Goal: Task Accomplishment & Management: Use online tool/utility

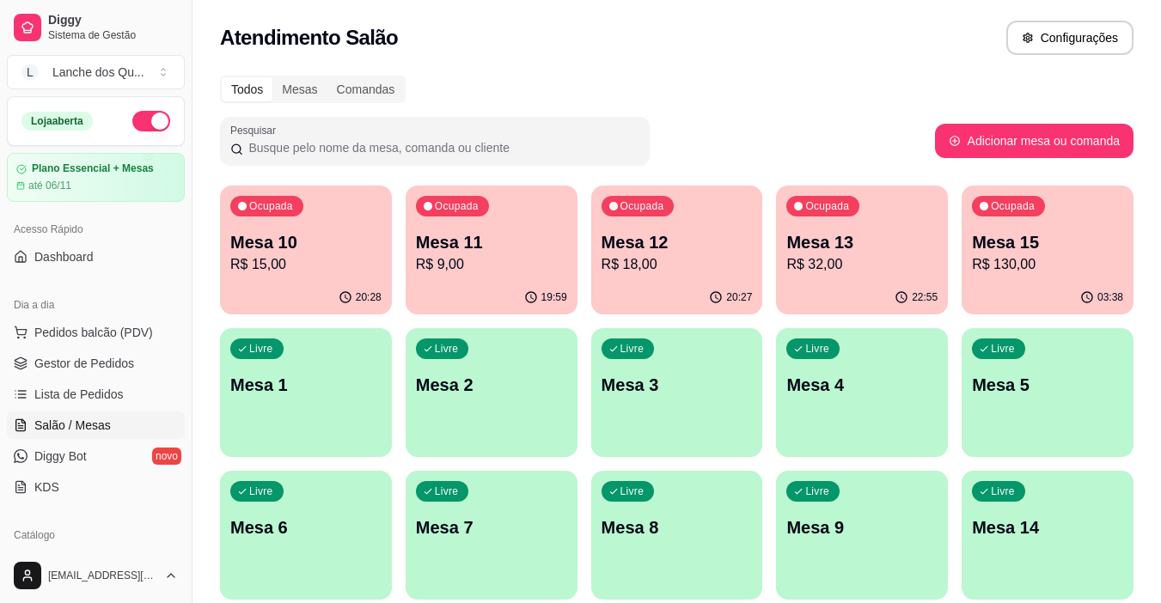
click at [334, 378] on p "Mesa 1" at bounding box center [305, 385] width 151 height 24
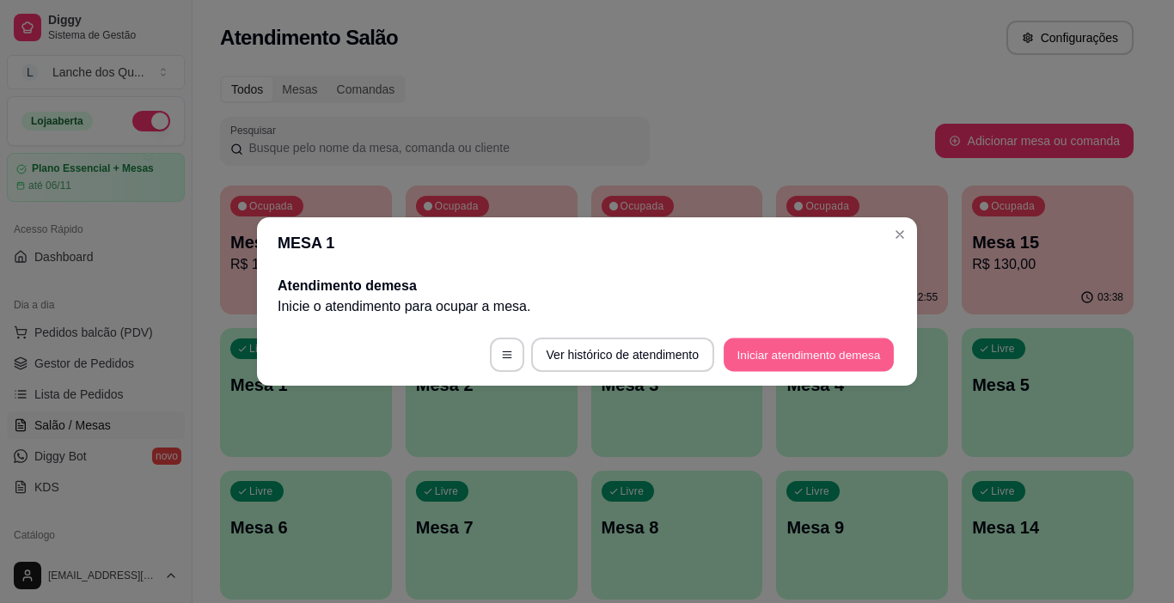
click at [799, 346] on button "Iniciar atendimento de mesa" at bounding box center [809, 356] width 170 height 34
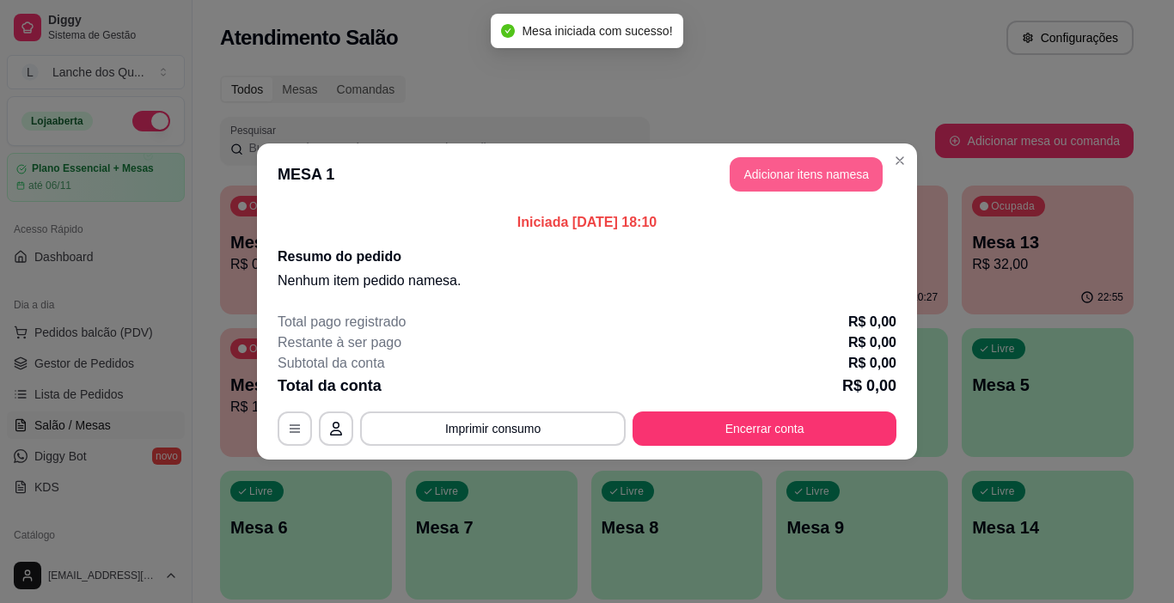
click at [799, 162] on button "Adicionar itens na mesa" at bounding box center [806, 174] width 153 height 34
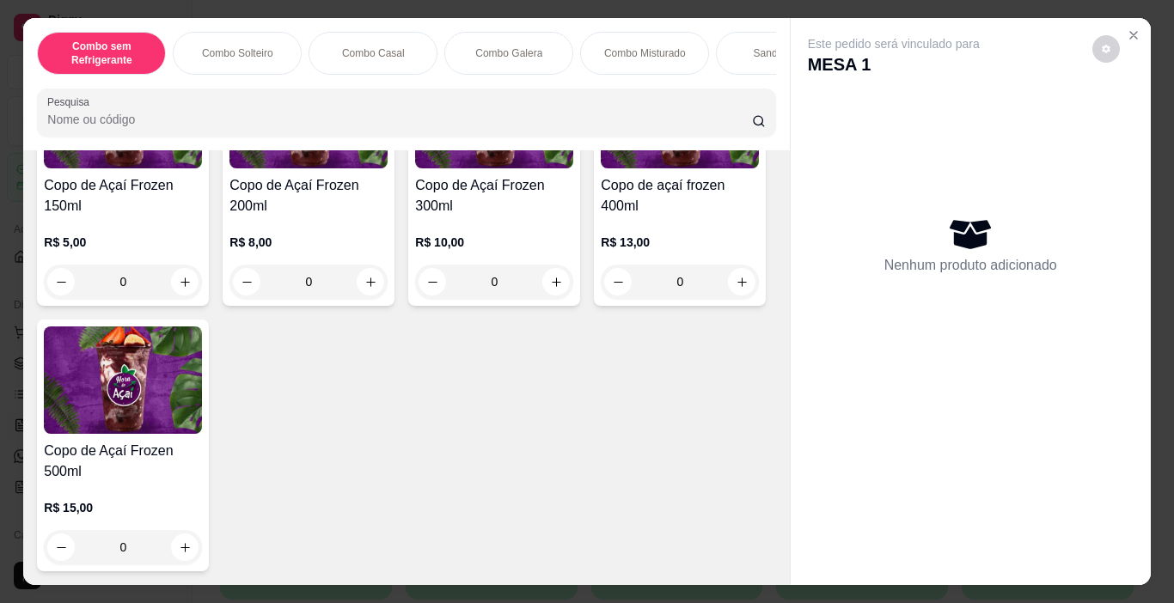
scroll to position [4814, 0]
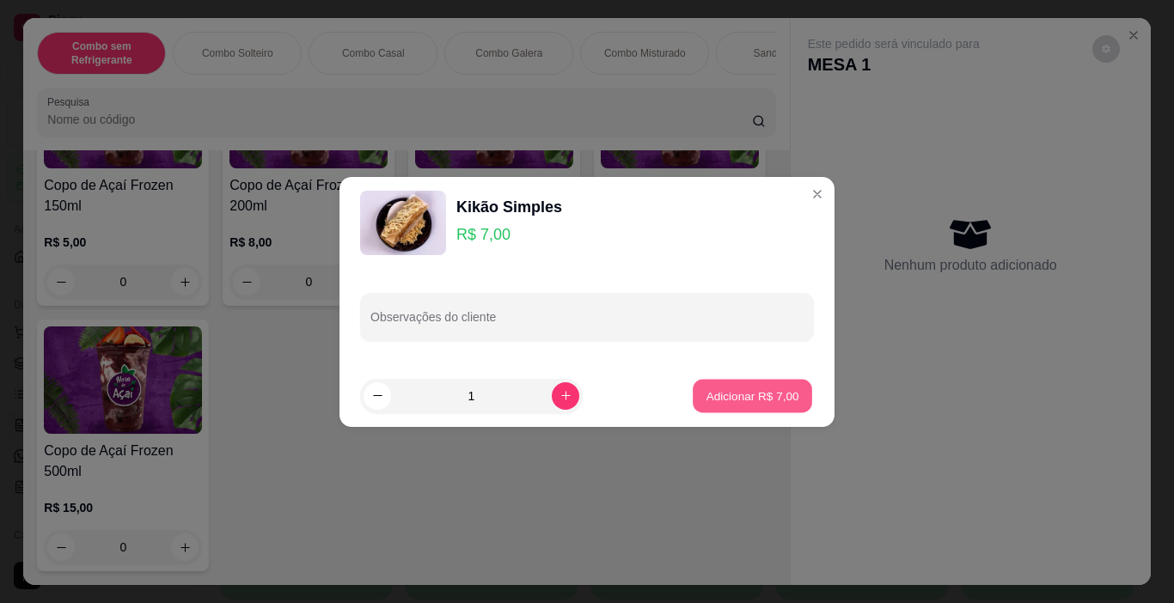
click at [756, 389] on p "Adicionar R$ 7,00" at bounding box center [752, 396] width 93 height 16
type input "1"
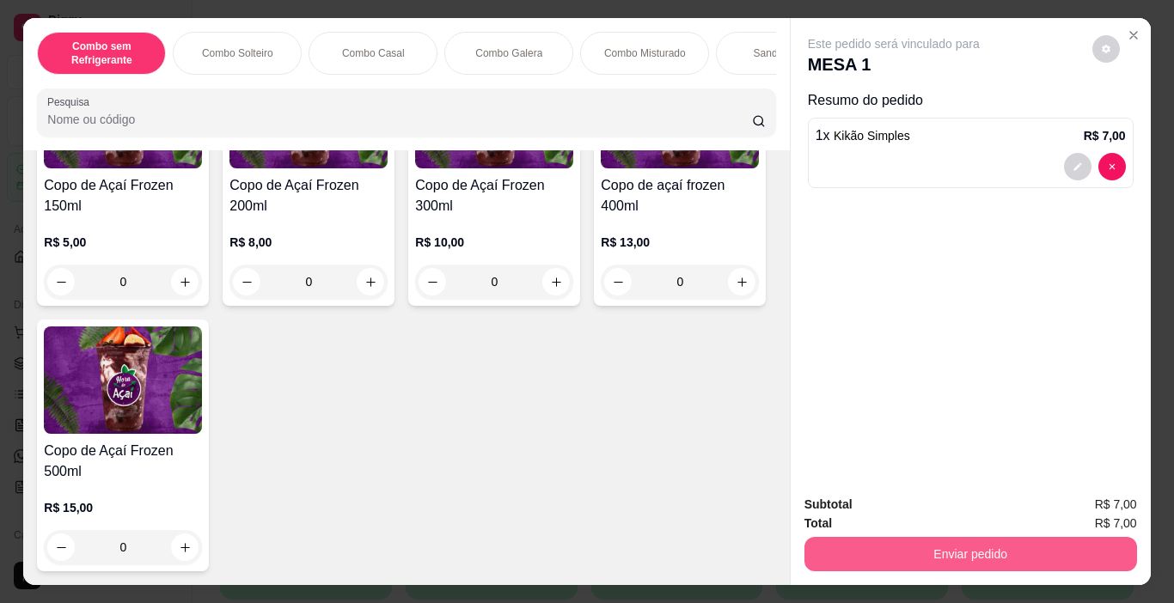
click at [1061, 545] on button "Enviar pedido" at bounding box center [971, 554] width 333 height 34
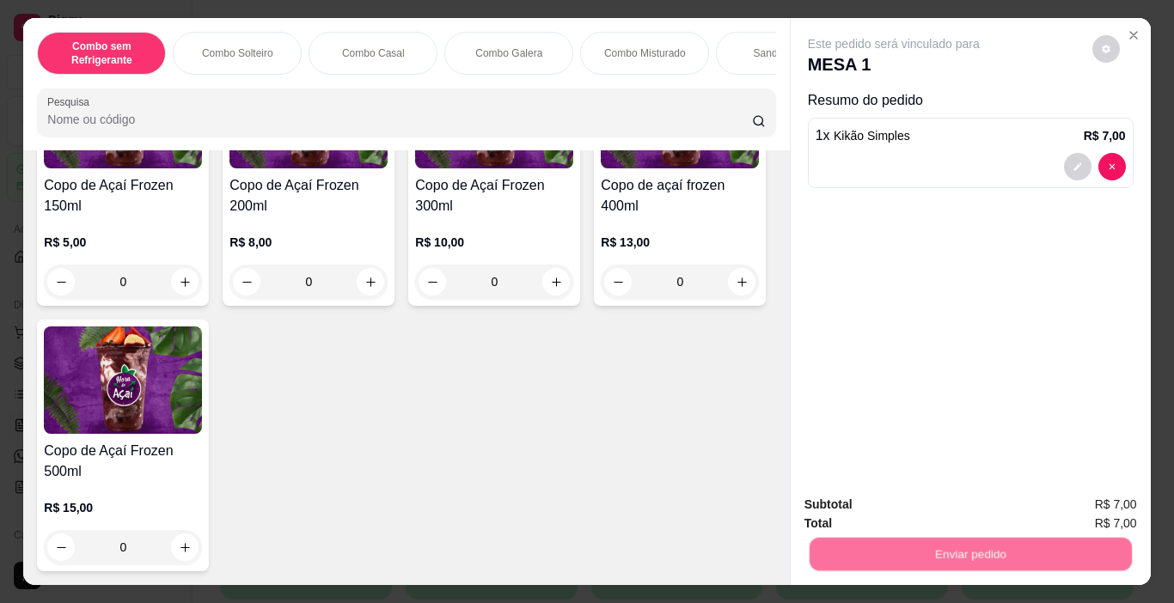
click at [1072, 515] on button "Enviar pedido" at bounding box center [1092, 505] width 97 height 33
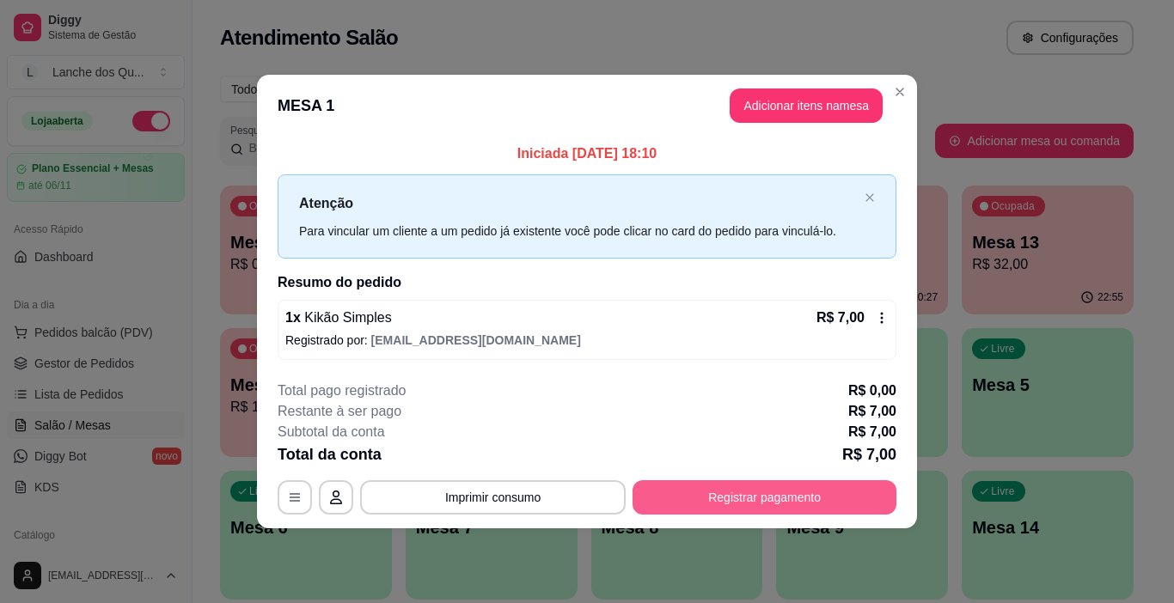
click at [811, 499] on button "Registrar pagamento" at bounding box center [765, 498] width 264 height 34
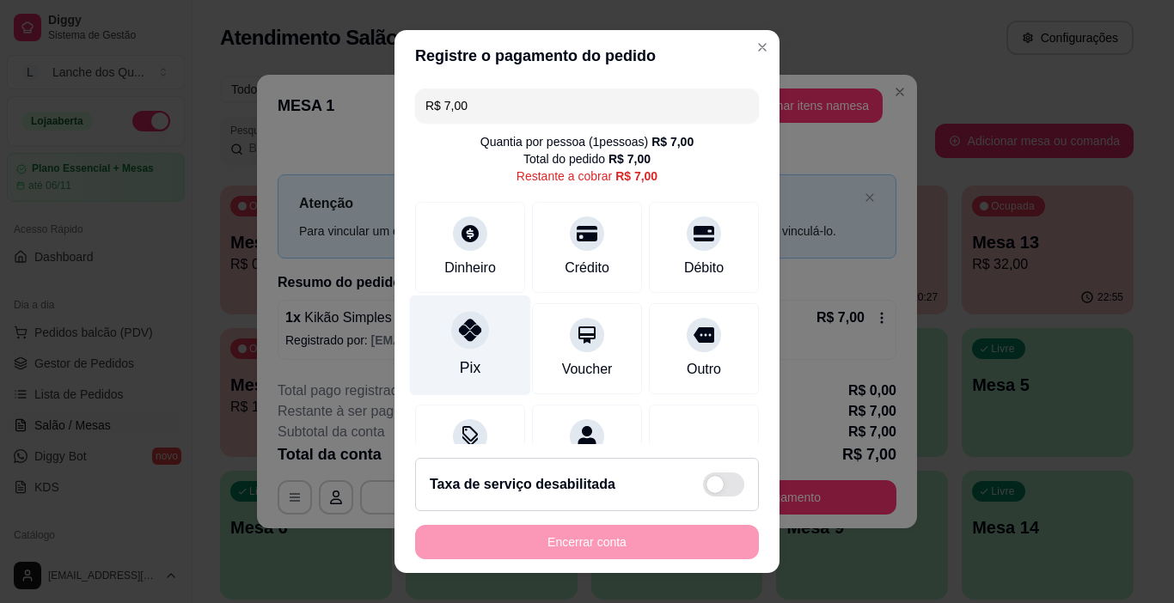
click at [462, 328] on icon at bounding box center [470, 330] width 22 height 22
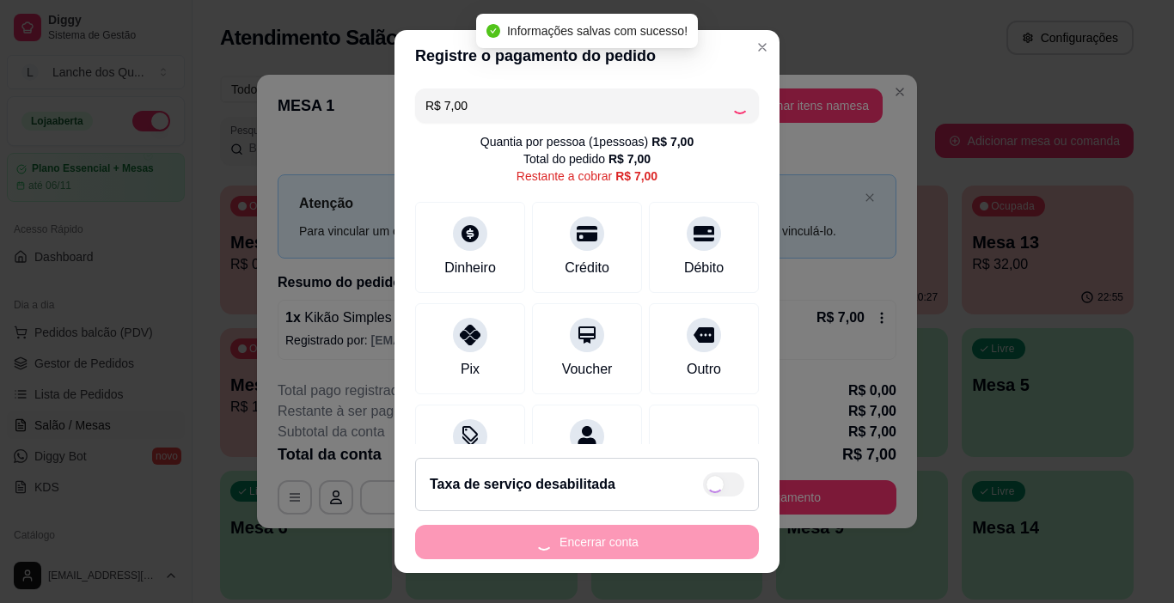
type input "R$ 0,00"
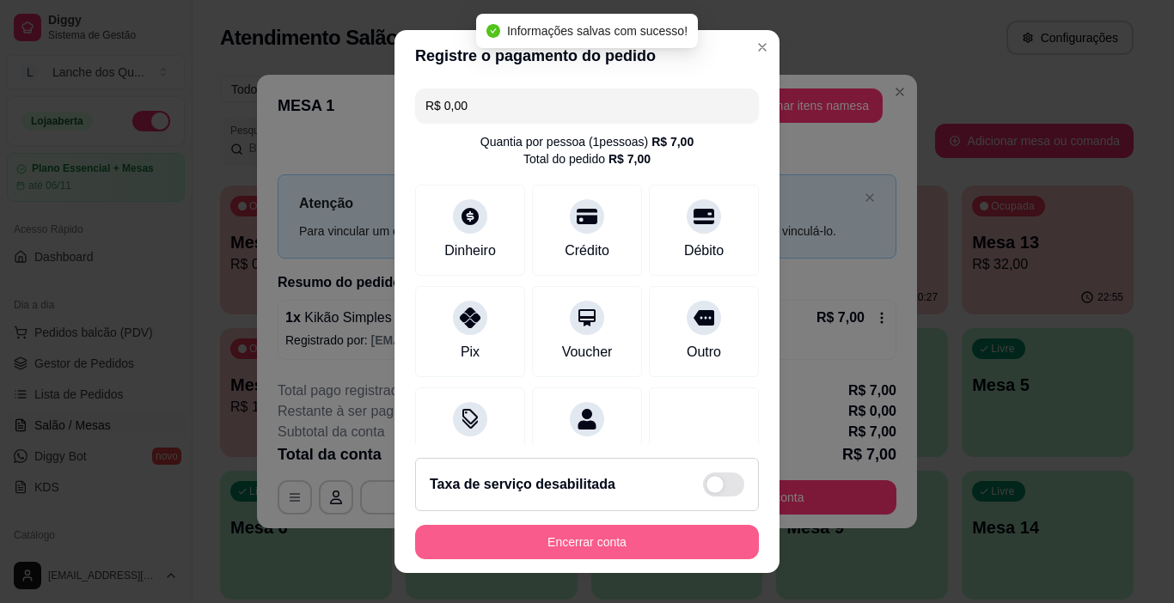
click at [606, 544] on button "Encerrar conta" at bounding box center [587, 542] width 344 height 34
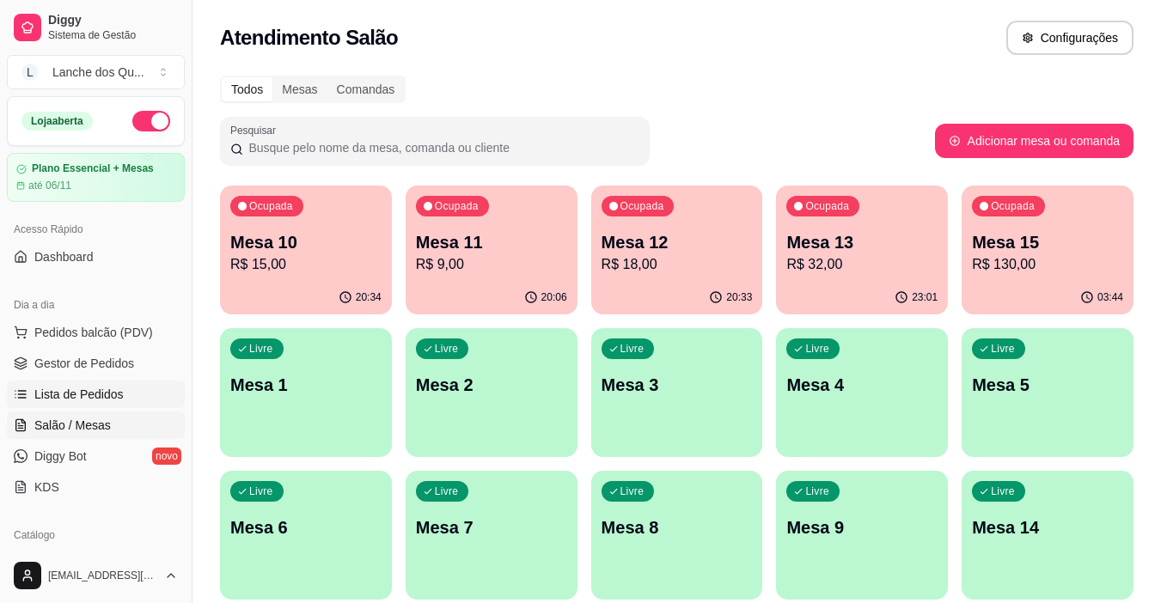
click at [111, 400] on span "Lista de Pedidos" at bounding box center [78, 394] width 89 height 17
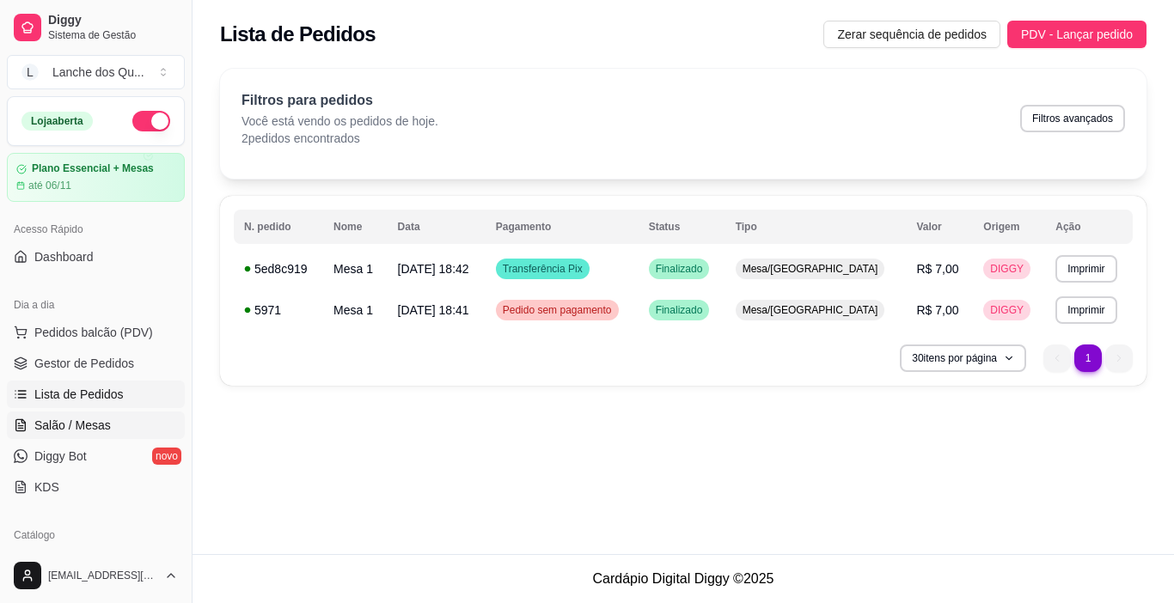
click at [91, 429] on span "Salão / Mesas" at bounding box center [72, 425] width 77 height 17
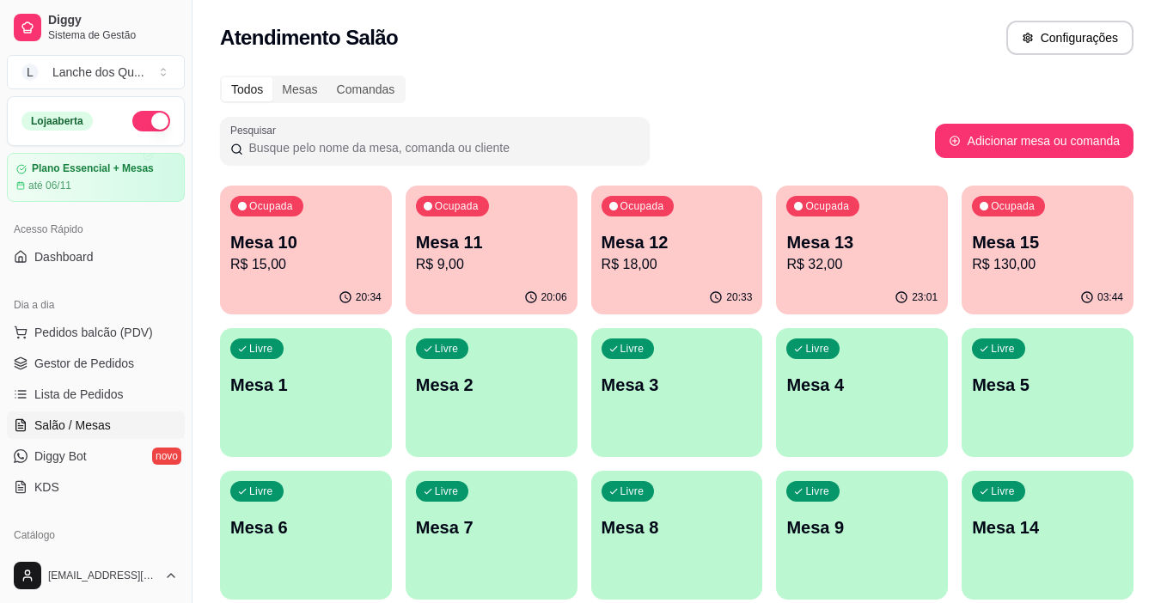
click at [318, 395] on p "Mesa 1" at bounding box center [305, 385] width 151 height 24
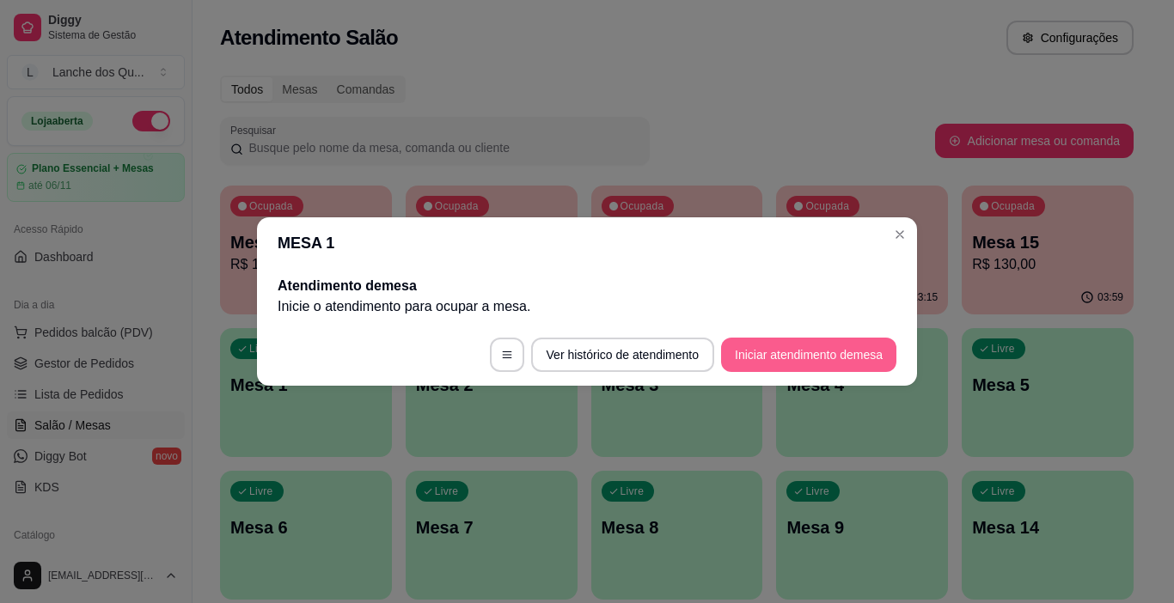
click at [752, 352] on button "Iniciar atendimento de mesa" at bounding box center [808, 355] width 175 height 34
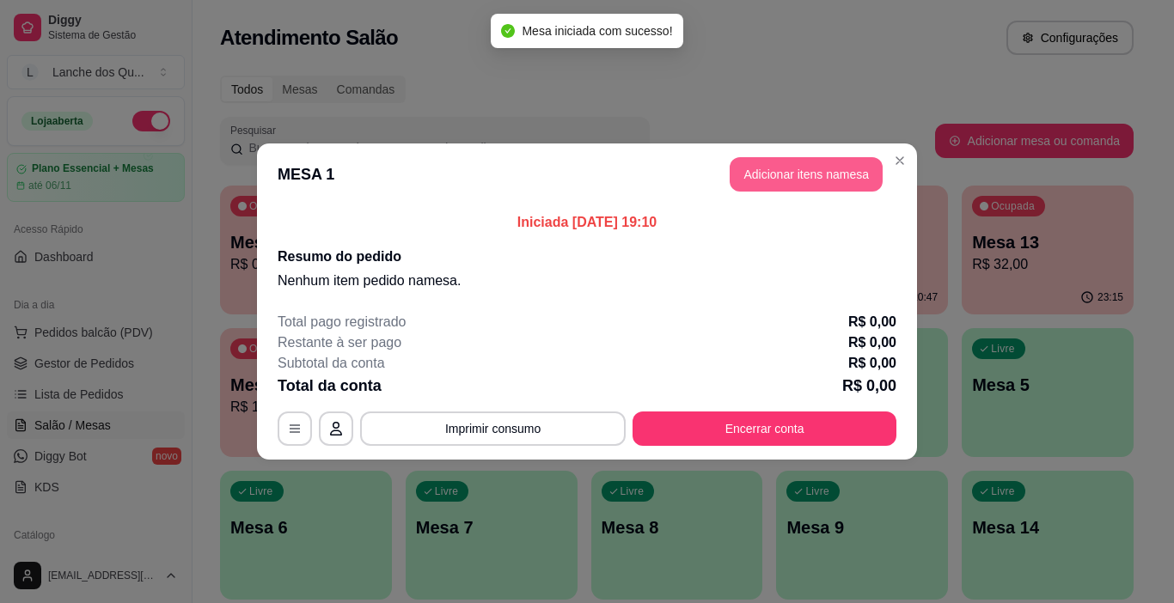
click at [806, 173] on button "Adicionar itens na mesa" at bounding box center [806, 174] width 153 height 34
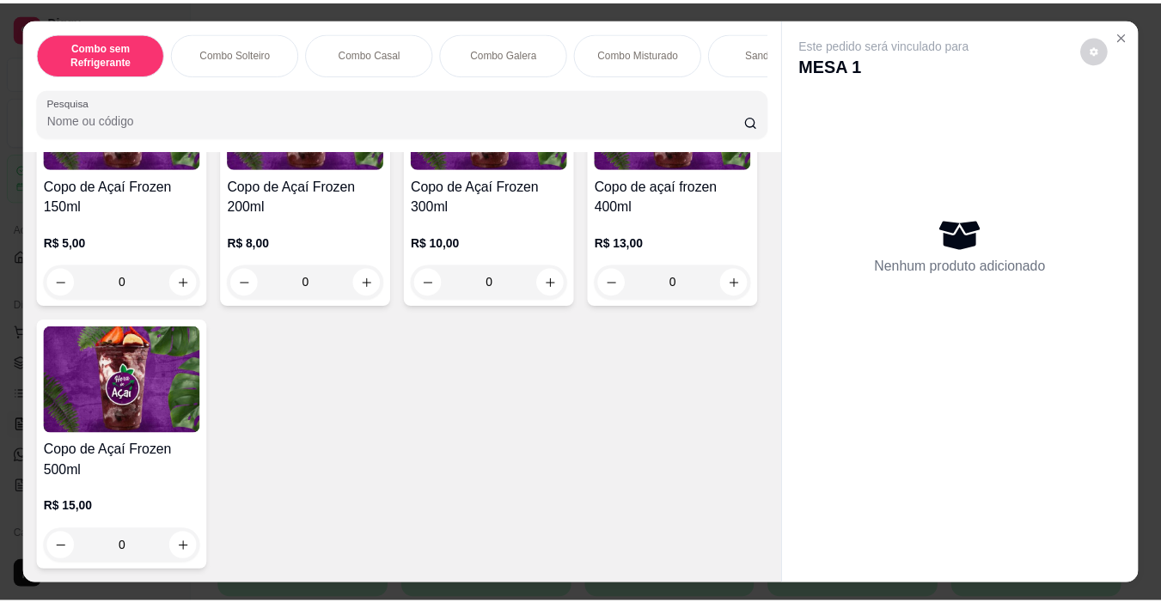
scroll to position [5502, 0]
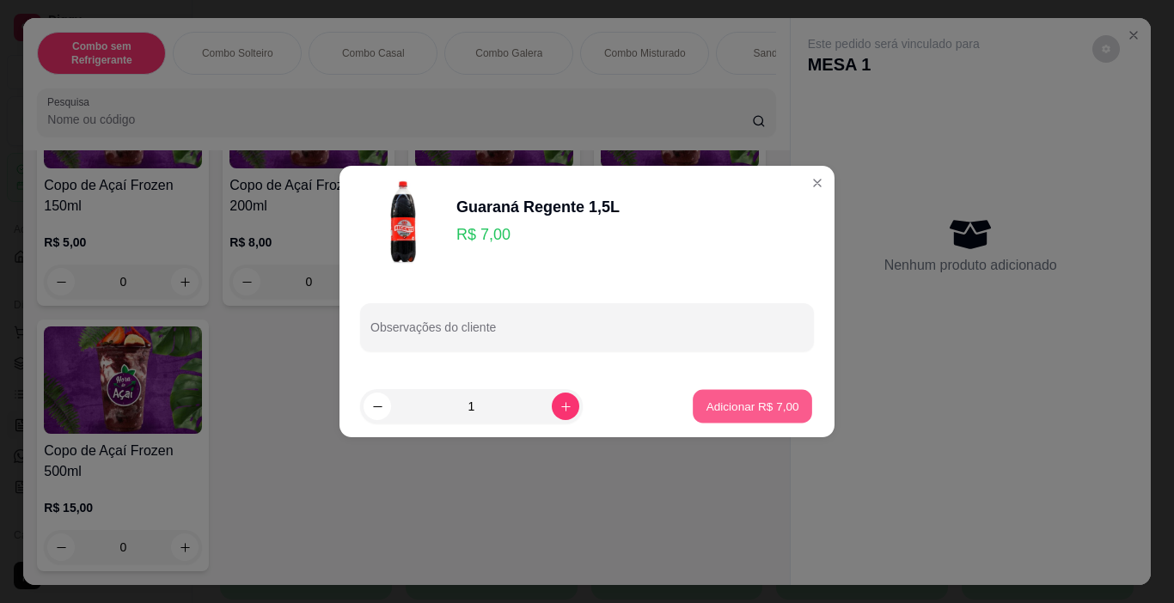
click at [750, 414] on p "Adicionar R$ 7,00" at bounding box center [752, 406] width 93 height 16
type input "1"
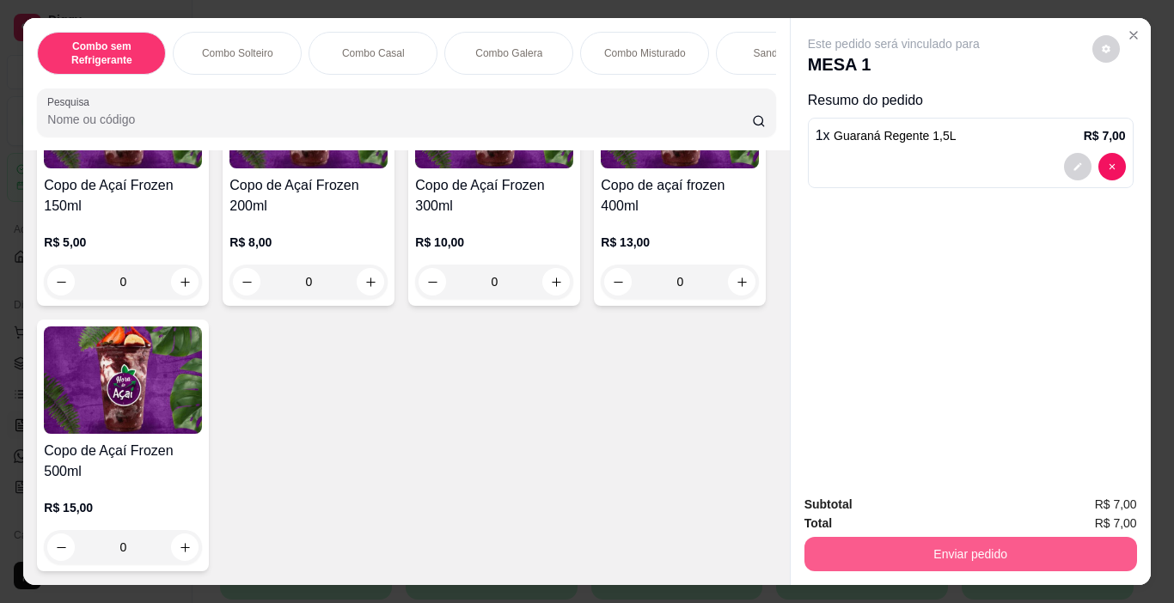
click at [924, 544] on button "Enviar pedido" at bounding box center [971, 554] width 333 height 34
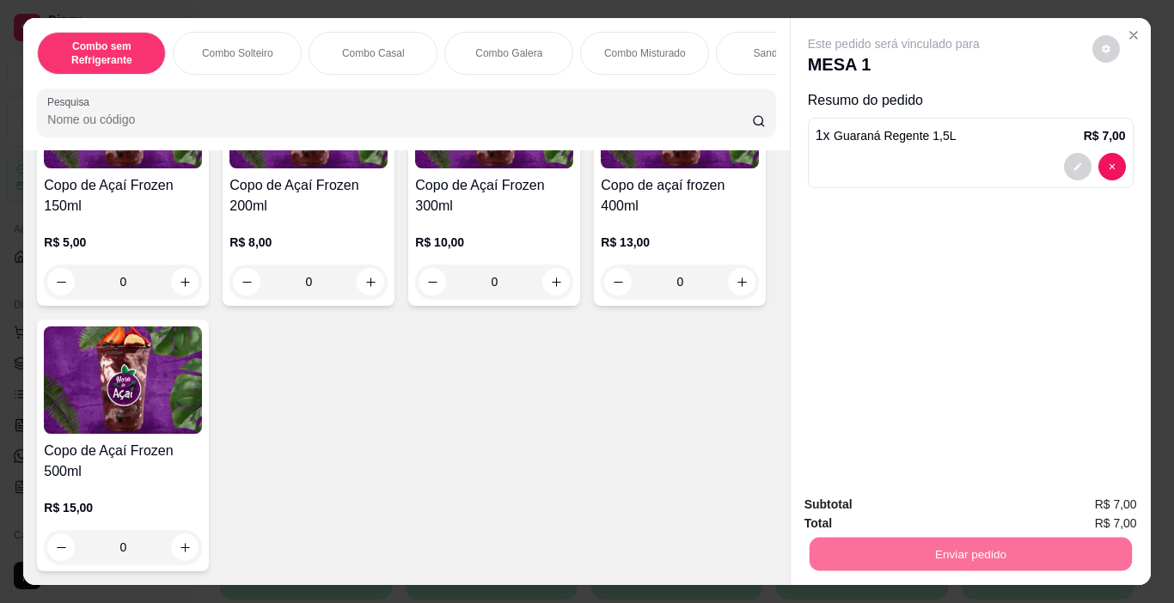
click at [1111, 500] on button "Enviar pedido" at bounding box center [1092, 505] width 97 height 33
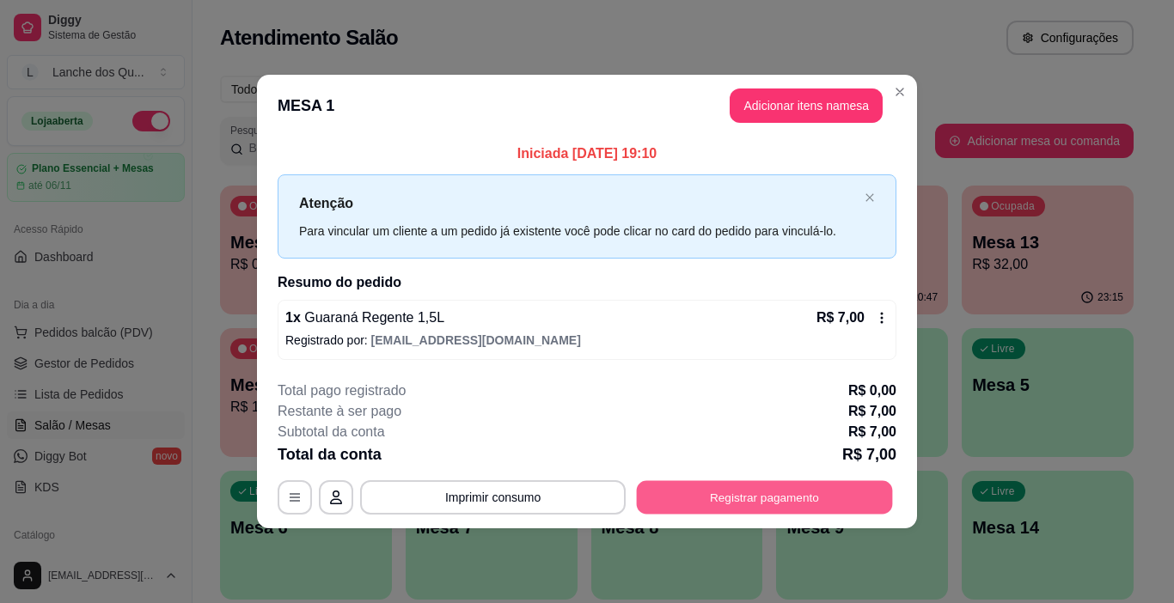
click at [746, 499] on button "Registrar pagamento" at bounding box center [765, 498] width 256 height 34
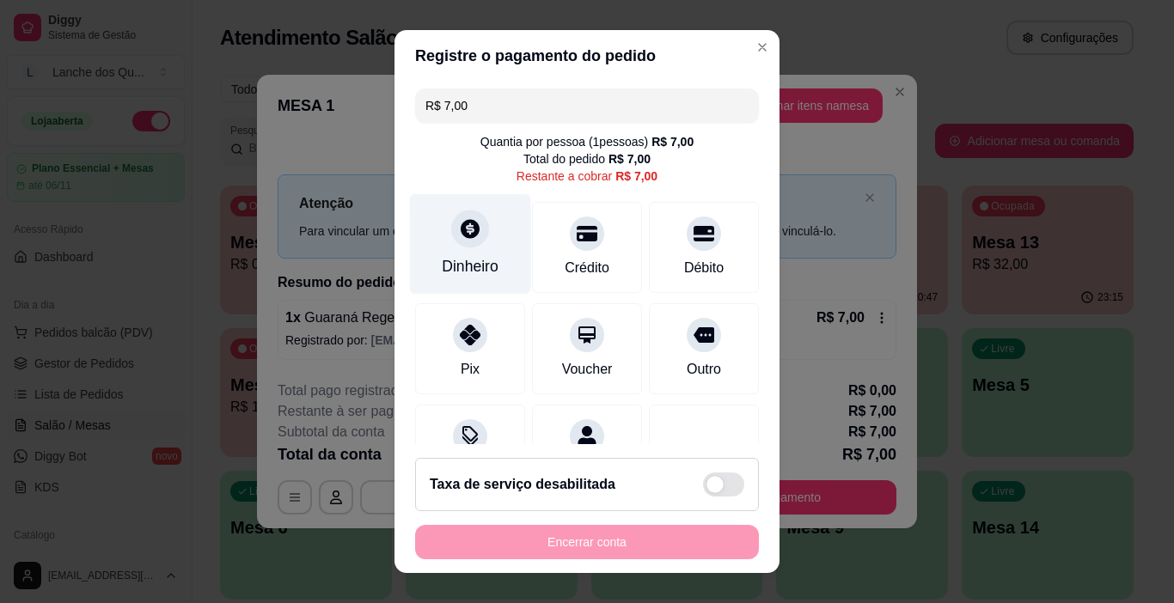
click at [461, 237] on icon at bounding box center [470, 229] width 19 height 19
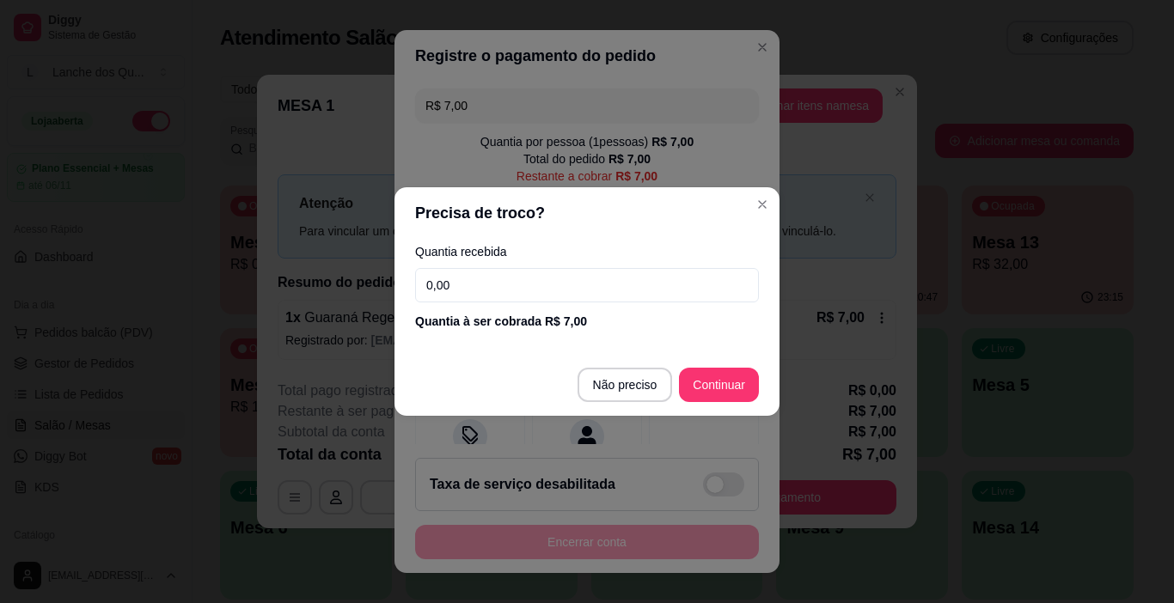
click at [450, 290] on input "0,00" at bounding box center [587, 285] width 344 height 34
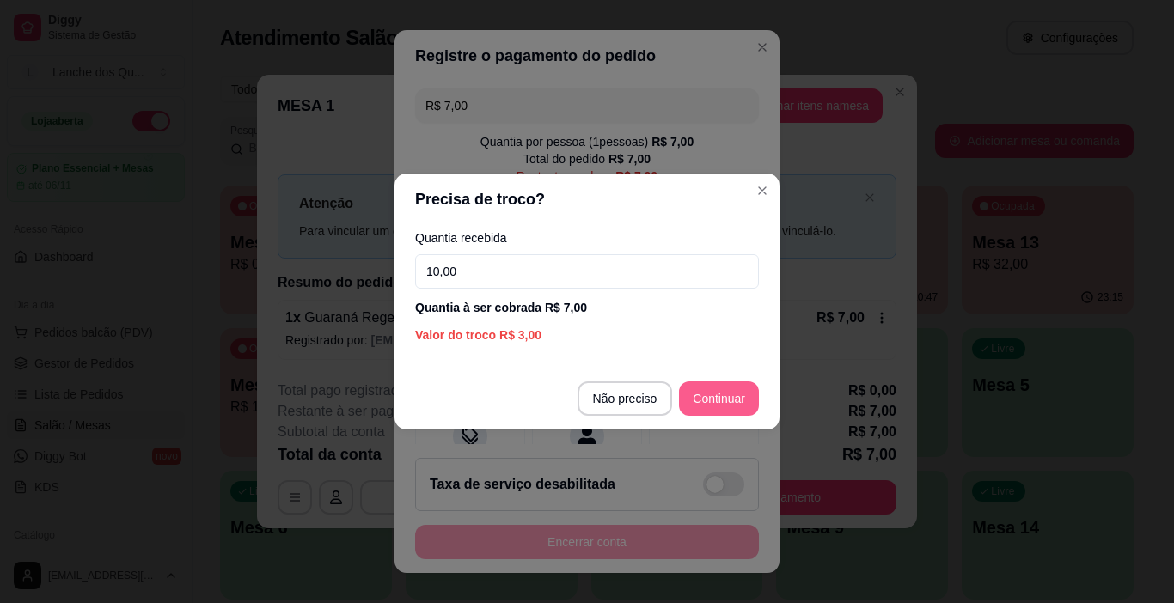
type input "10,00"
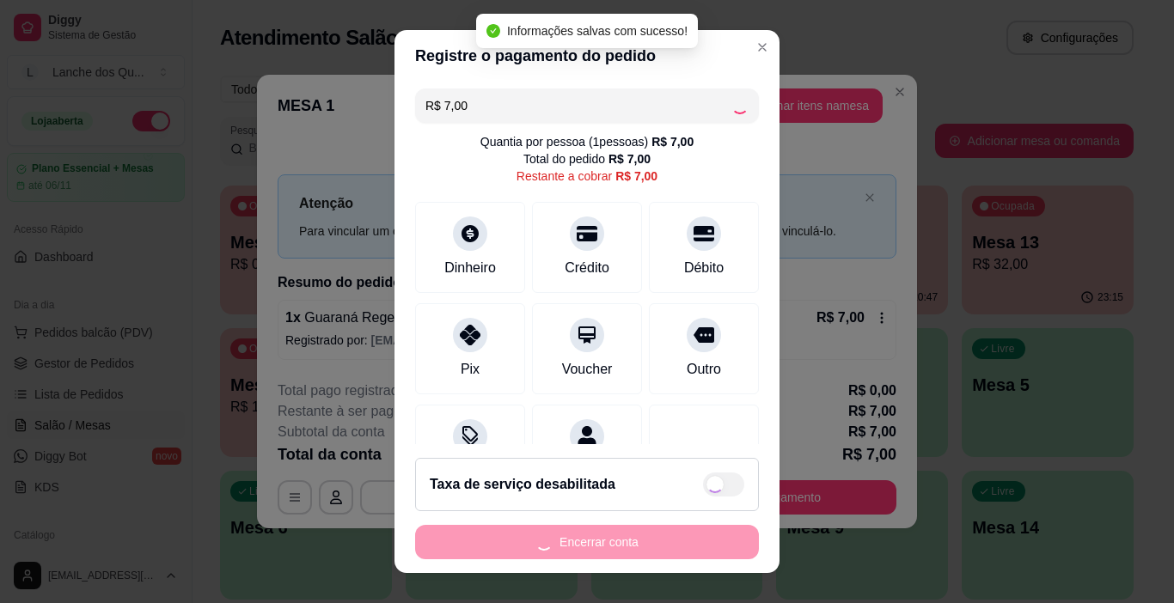
type input "R$ 0,00"
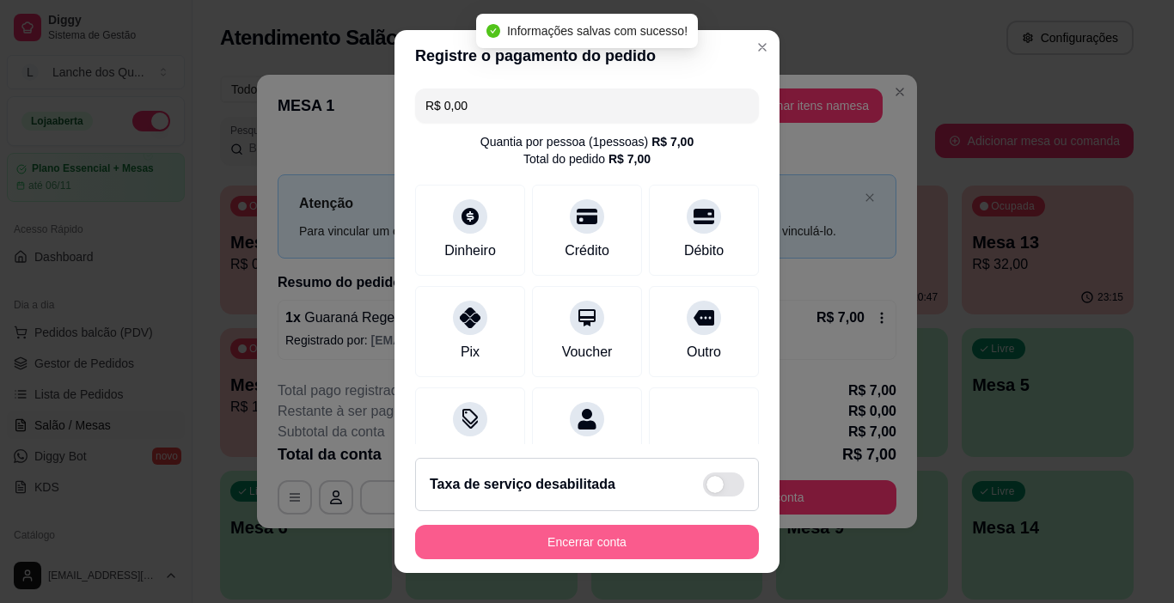
click at [596, 547] on button "Encerrar conta" at bounding box center [587, 542] width 344 height 34
